Goal: Use online tool/utility: Utilize a website feature to perform a specific function

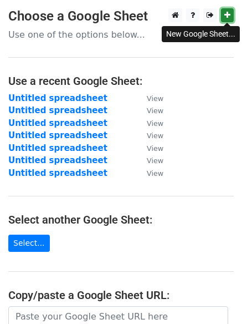
click at [233, 19] on link at bounding box center [227, 15] width 13 height 14
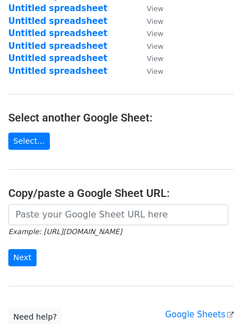
scroll to position [104, 0]
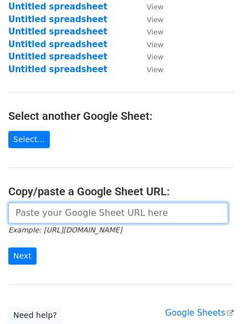
click at [190, 208] on input "url" at bounding box center [118, 212] width 220 height 21
paste input "https://docs.google.com/spreadsheets/d/1P-3p5et3nTBiD2WMSvhNAhRVxkw5ZOjHXf9nV7D…"
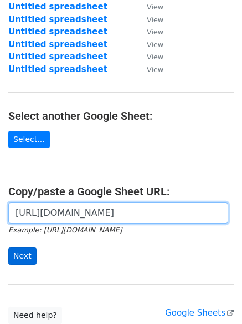
type input "https://docs.google.com/spreadsheets/d/1P-3p5et3nTBiD2WMSvhNAhRVxkw5ZOjHXf9nV7D…"
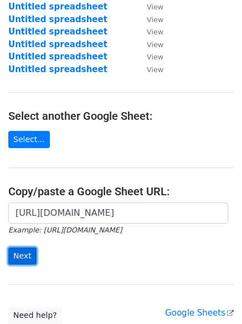
scroll to position [0, 0]
click at [22, 254] on input "Next" at bounding box center [22, 255] width 28 height 17
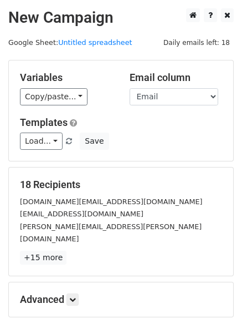
click at [74, 250] on p "+15 more" at bounding box center [121, 257] width 202 height 14
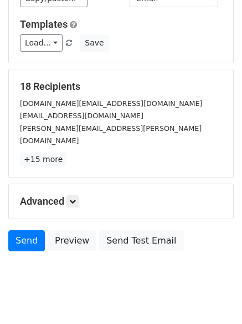
scroll to position [99, 0]
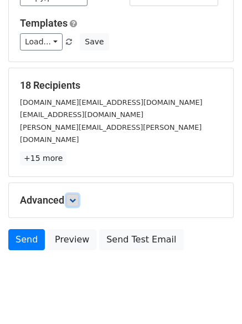
click at [73, 197] on icon at bounding box center [72, 200] width 7 height 7
